Goal: Task Accomplishment & Management: Use online tool/utility

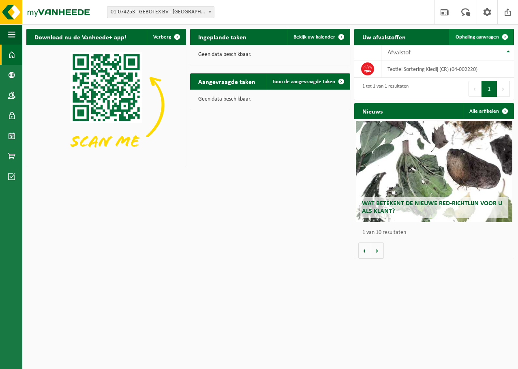
click at [503, 37] on span at bounding box center [505, 37] width 16 height 16
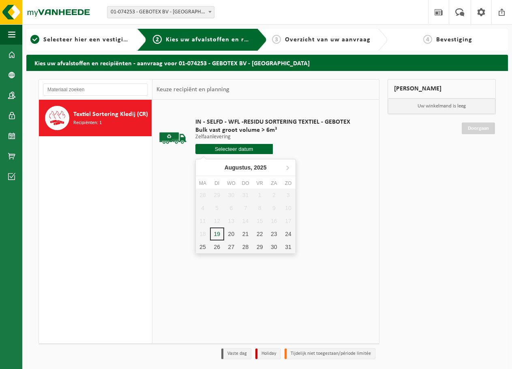
click at [225, 149] on input "text" at bounding box center [233, 149] width 77 height 10
click at [202, 245] on div "25" at bounding box center [203, 246] width 14 height 13
type input "Van 2025-08-25"
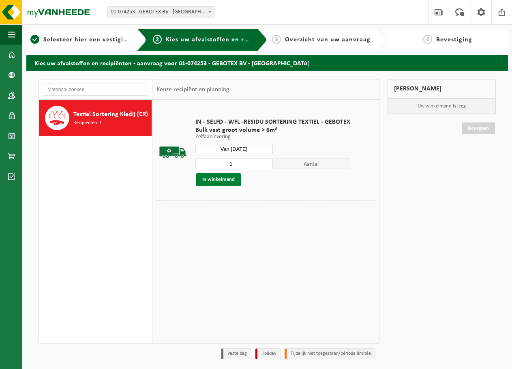
click at [222, 181] on button "In winkelmand" at bounding box center [218, 179] width 45 height 13
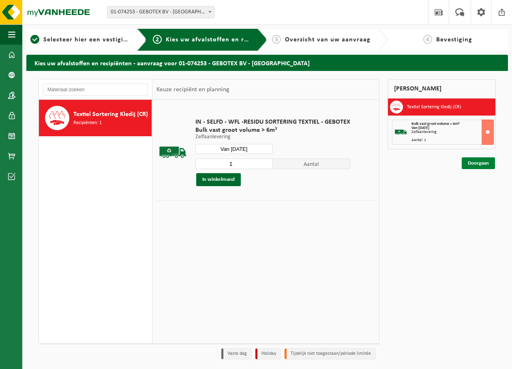
click at [478, 162] on link "Doorgaan" at bounding box center [477, 163] width 33 height 12
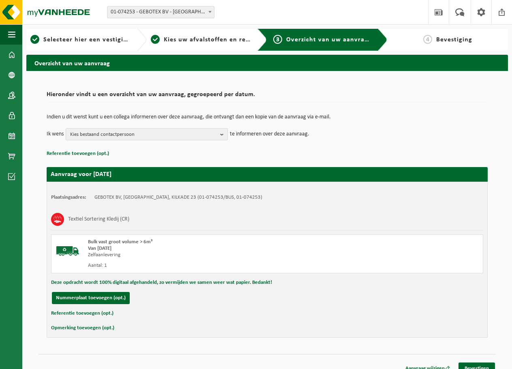
click at [141, 134] on span "Kies bestaand contactpersoon" at bounding box center [143, 134] width 147 height 12
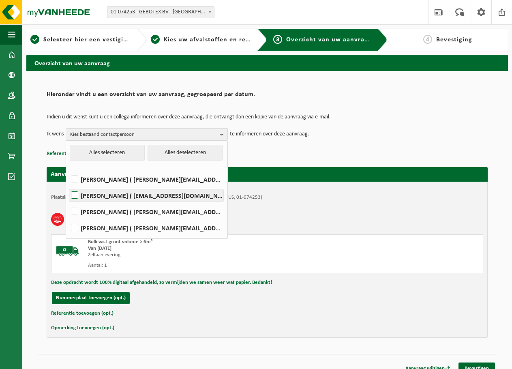
click at [109, 197] on label "WOUTER LEMIERE ( wouter@vuylsteketransport.be )" at bounding box center [146, 195] width 154 height 12
click at [68, 185] on input "WOUTER LEMIERE ( wouter@vuylsteketransport.be )" at bounding box center [68, 185] width 0 height 0
checkbox input "true"
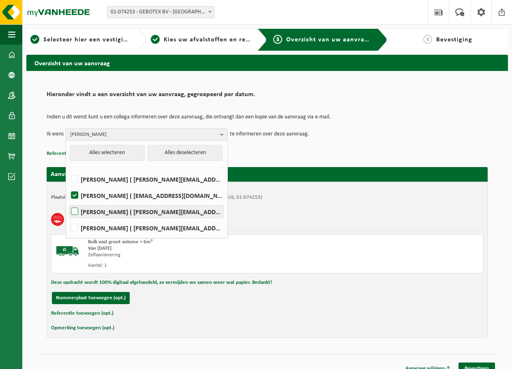
click at [105, 212] on label "CONNIE VAN MANEN ( connie@gebotex.nl )" at bounding box center [146, 211] width 154 height 12
click at [68, 201] on input "CONNIE VAN MANEN ( connie@gebotex.nl )" at bounding box center [68, 201] width 0 height 0
checkbox input "true"
click at [317, 205] on div "Plaatsingsadres: GEBOTEX BV, 3316 BC DORDRECHT, KILKADE 23 (01-074253/BUS, 01-0…" at bounding box center [267, 260] width 441 height 156
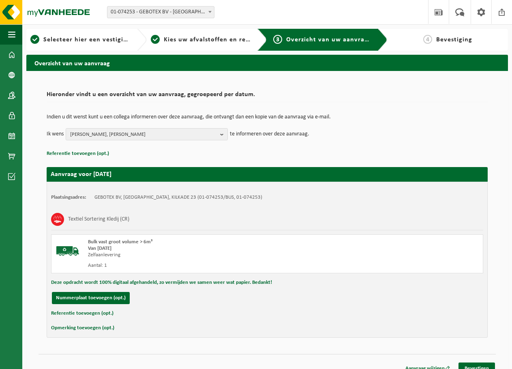
scroll to position [10, 0]
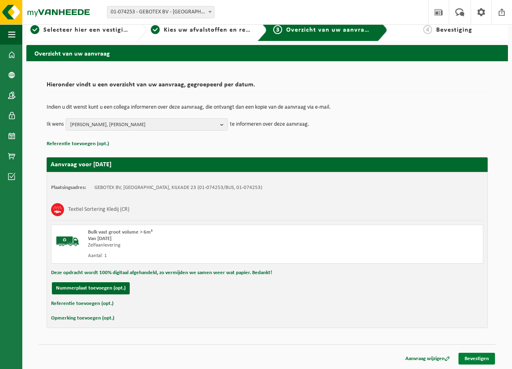
click at [483, 359] on link "Bevestigen" at bounding box center [476, 358] width 36 height 12
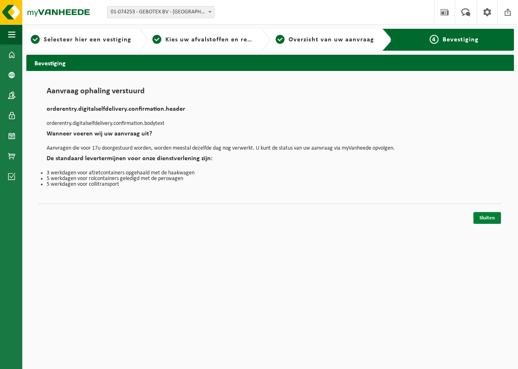
click at [487, 218] on link "Sluiten" at bounding box center [487, 218] width 28 height 12
